Goal: Transaction & Acquisition: Purchase product/service

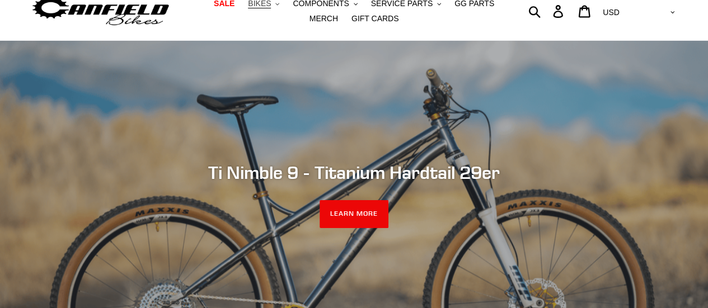
click at [253, 7] on span "BIKES" at bounding box center [259, 4] width 23 height 10
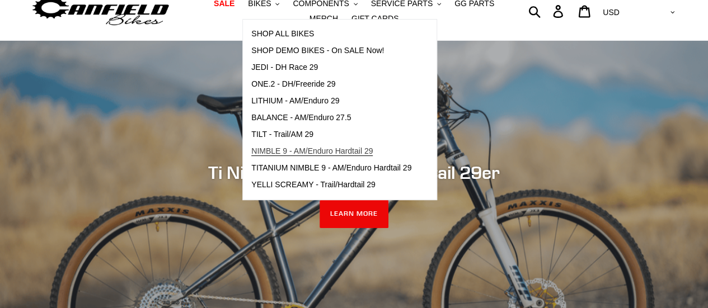
click at [266, 145] on link "NIMBLE 9 - AM/Enduro Hardtail 29" at bounding box center [331, 151] width 177 height 17
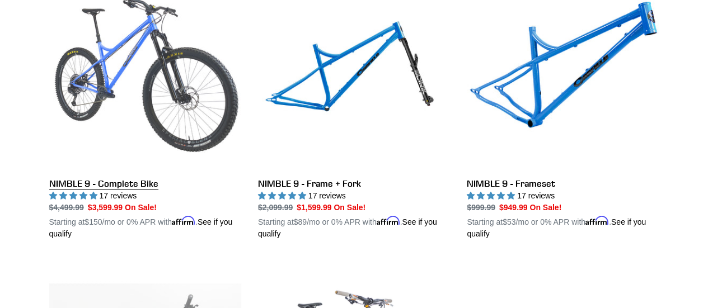
scroll to position [357, 0]
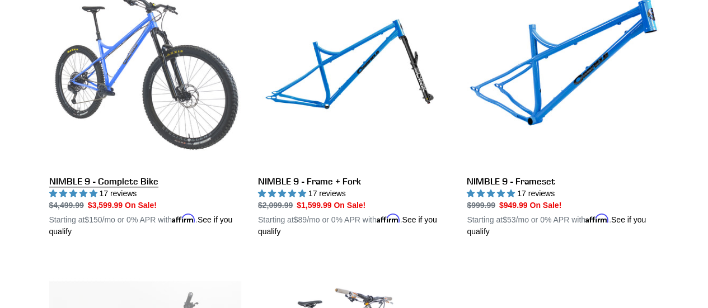
click at [145, 97] on link "NIMBLE 9 - Complete Bike" at bounding box center [145, 107] width 192 height 262
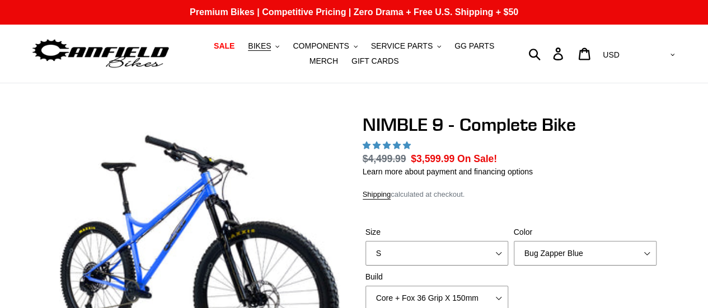
select select "highest-rating"
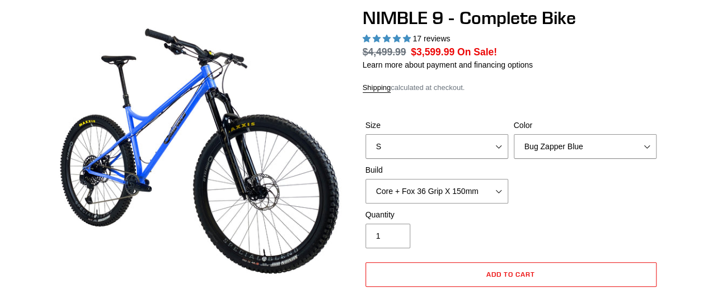
scroll to position [107, 0]
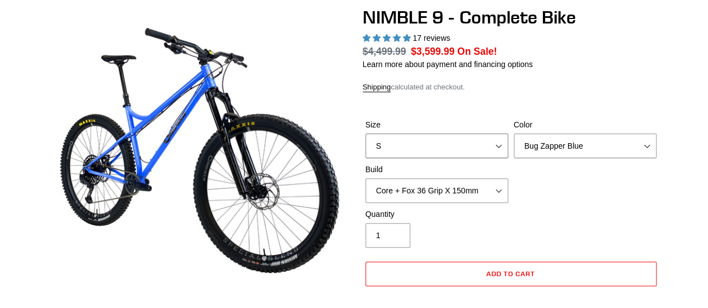
click at [501, 145] on select "S M L XL" at bounding box center [436, 146] width 143 height 25
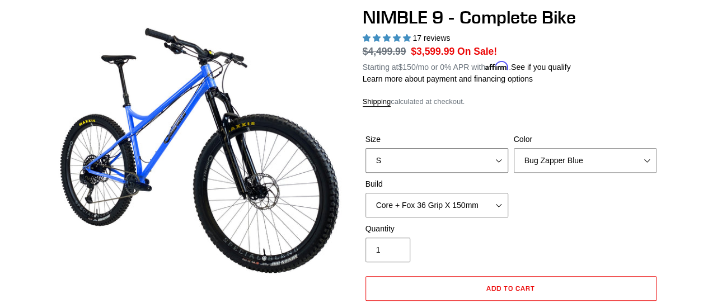
select select "M"
click at [365, 148] on select "S M L XL" at bounding box center [436, 160] width 143 height 25
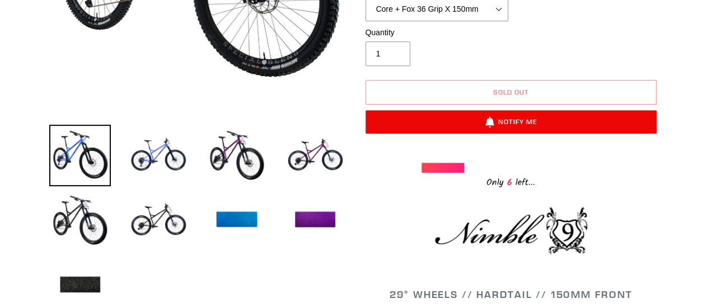
scroll to position [213, 0]
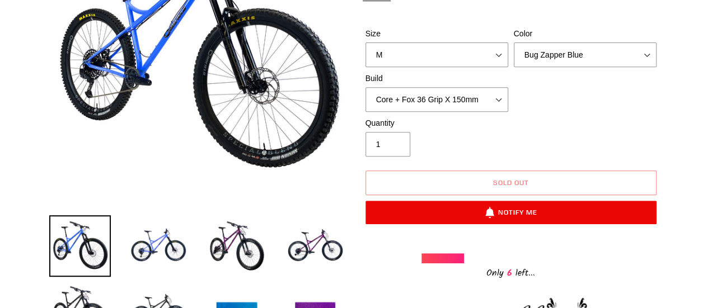
click at [443, 257] on div at bounding box center [442, 258] width 43 height 10
click at [549, 50] on select "Bug Zapper Blue Purple Haze - Sold Out Galaxy Black" at bounding box center [585, 55] width 143 height 25
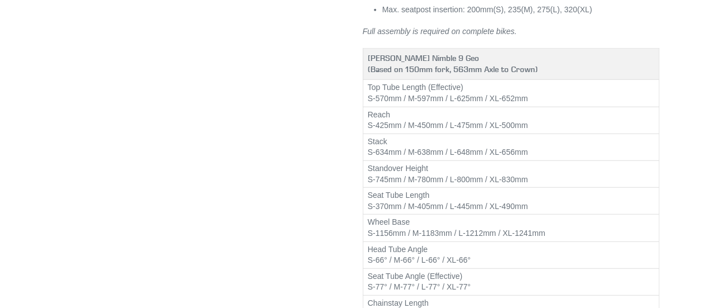
scroll to position [1347, 0]
